Goal: Information Seeking & Learning: Learn about a topic

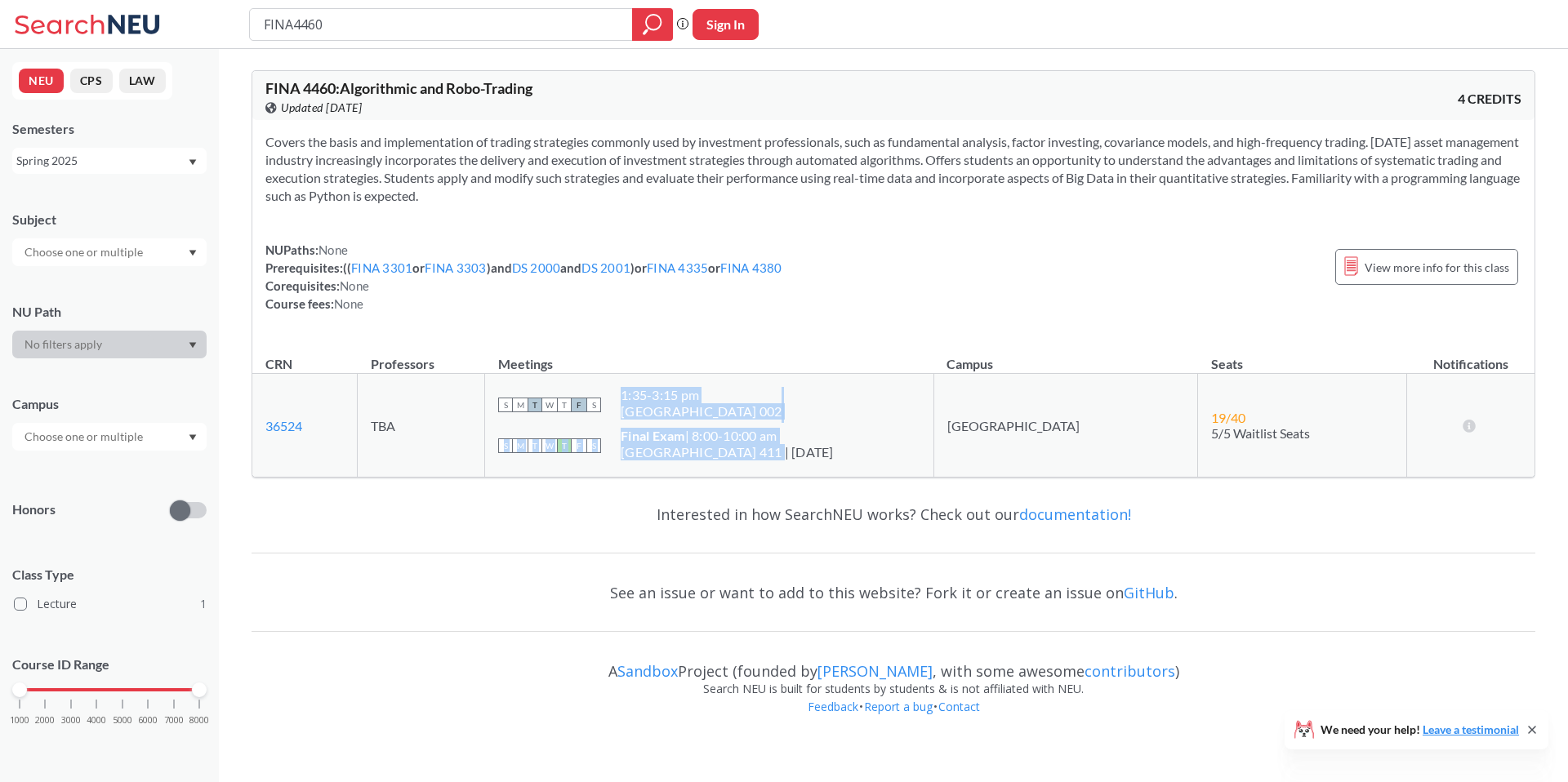
drag, startPoint x: 678, startPoint y: 393, endPoint x: 825, endPoint y: 457, distance: 160.3
click at [825, 457] on td "S M T W T F S 1:35 - 3:15 pm [GEOGRAPHIC_DATA] 002 S M T W T F S Final Exam | 8…" at bounding box center [709, 426] width 450 height 104
click at [825, 457] on div "[GEOGRAPHIC_DATA] 411 | [DATE]" at bounding box center [728, 452] width 213 height 17
drag, startPoint x: 824, startPoint y: 448, endPoint x: 678, endPoint y: 398, distance: 154.3
click at [678, 398] on td "S M T W T F S 1:35 - 3:15 pm [GEOGRAPHIC_DATA] 002 S M T W T F S Final Exam | 8…" at bounding box center [709, 426] width 450 height 104
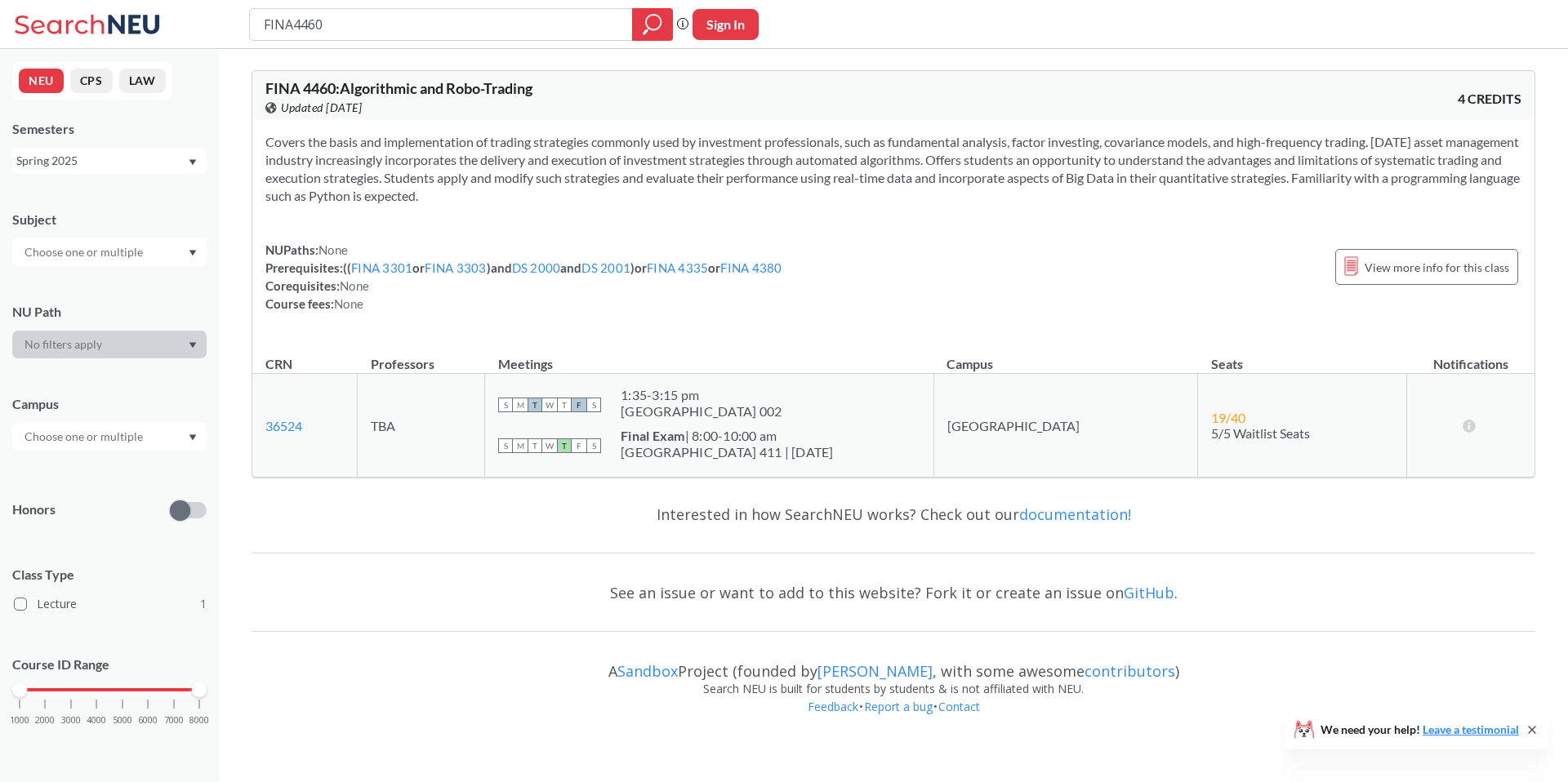
click at [678, 398] on div "S M T W T F S 1:35 - 3:15 pm [GEOGRAPHIC_DATA] 002" at bounding box center [709, 405] width 422 height 36
click at [1368, 271] on div "View more info for this class" at bounding box center [1427, 267] width 183 height 36
